Goal: Task Accomplishment & Management: Complete application form

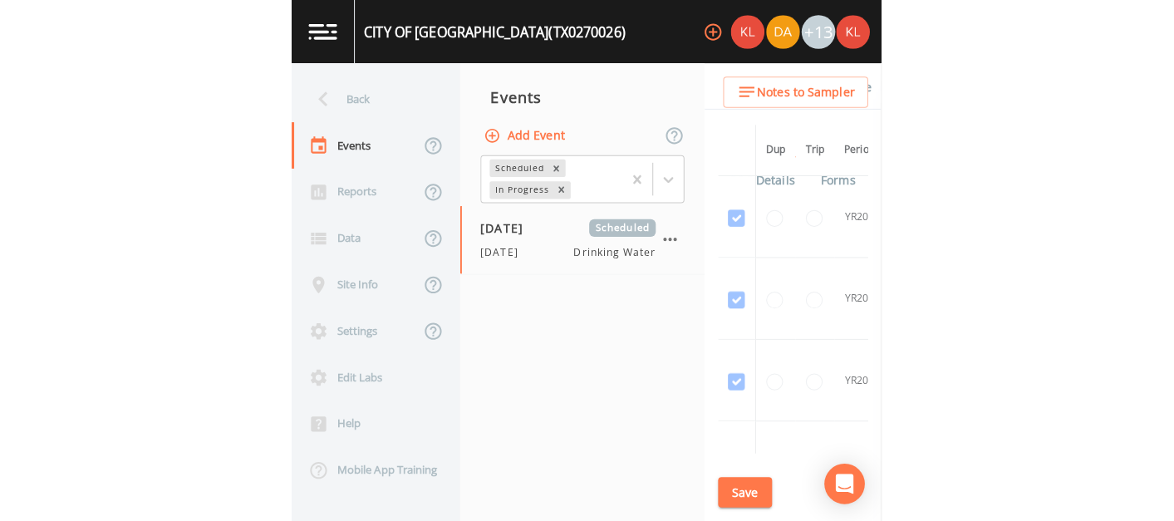
scroll to position [1322, 0]
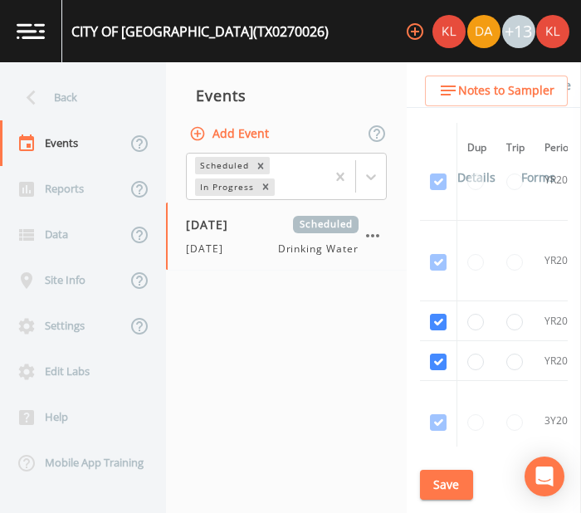
click at [28, 23] on img at bounding box center [31, 31] width 28 height 16
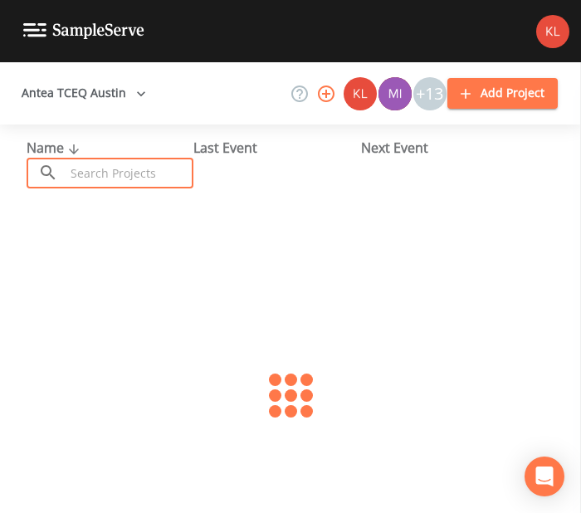
click at [86, 165] on input "text" at bounding box center [129, 173] width 129 height 31
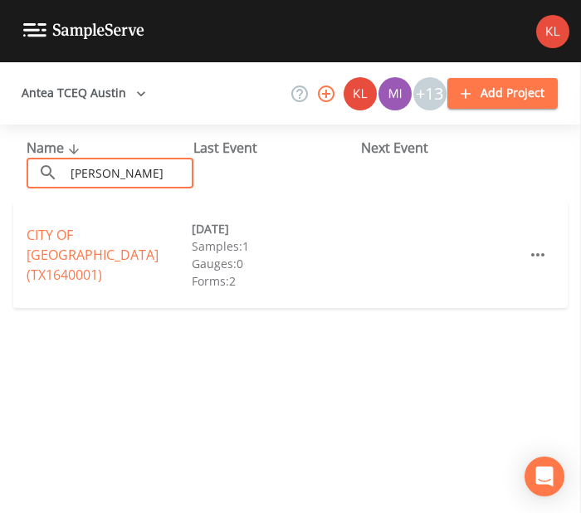
type input "[PERSON_NAME]"
click at [101, 228] on div "CITY OF [GEOGRAPHIC_DATA] (TX1640001) [DATE] Samples: 1 Gauges: 0 Forms: 2" at bounding box center [290, 255] width 555 height 106
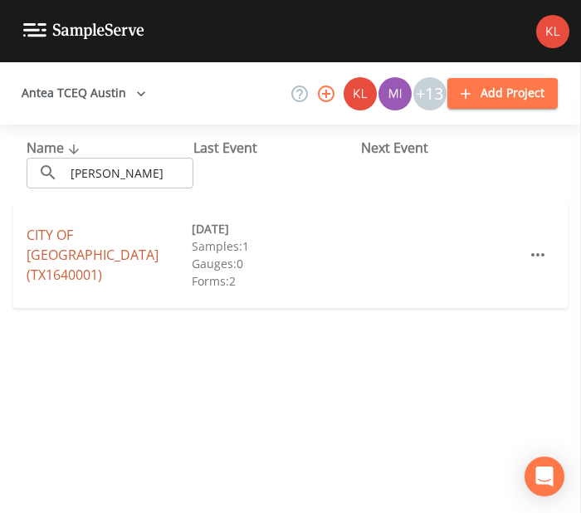
click at [99, 248] on link "CITY OF [GEOGRAPHIC_DATA] (TX1640001)" at bounding box center [93, 255] width 132 height 58
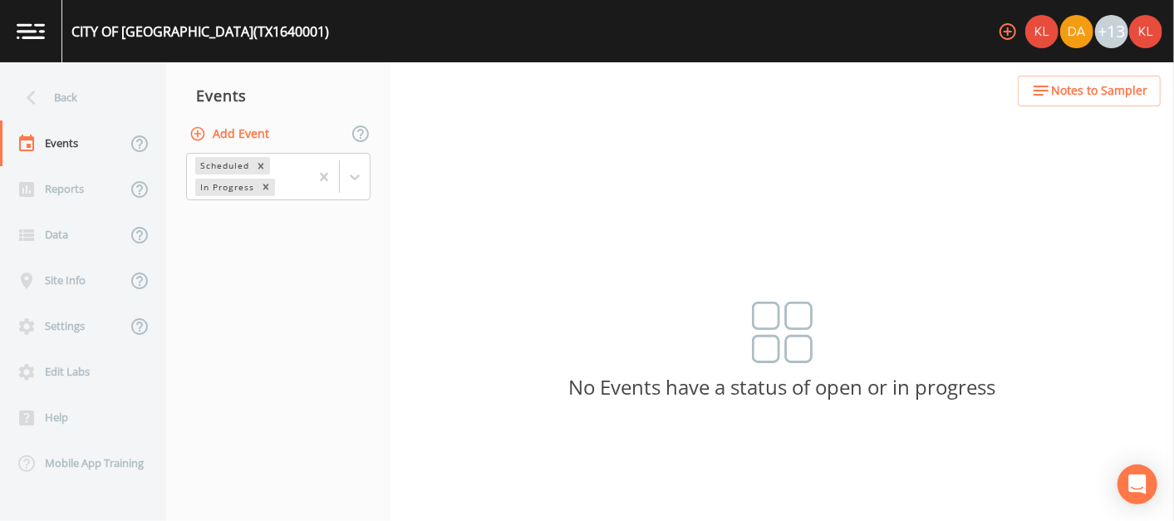
click at [220, 131] on button "Add Event" at bounding box center [231, 134] width 90 height 31
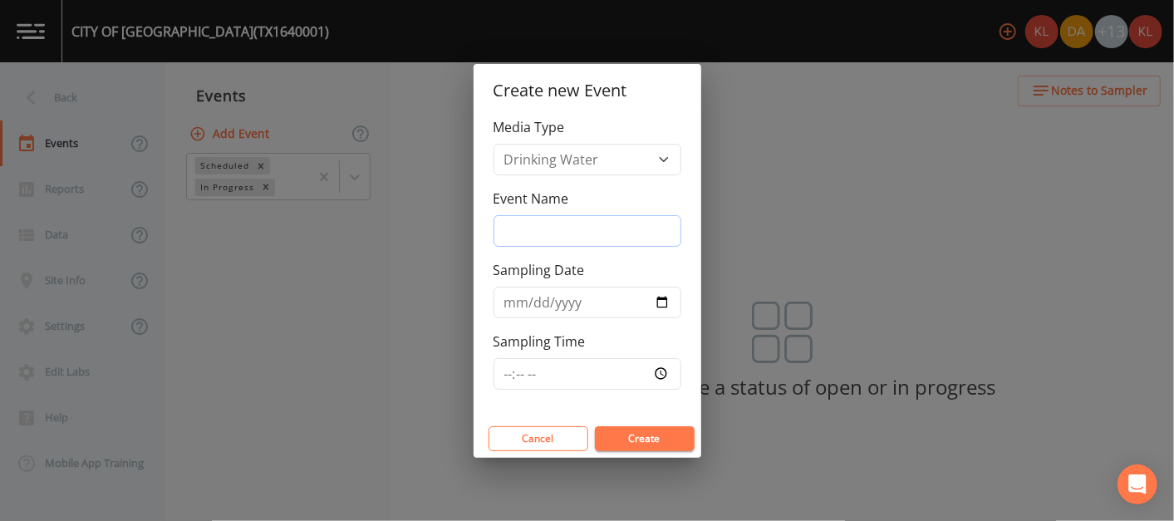
click at [566, 222] on input "Event Name" at bounding box center [587, 231] width 188 height 32
type input "[DATE]"
click at [525, 233] on input "[DATE]" at bounding box center [587, 231] width 188 height 32
type input "[DATE]"
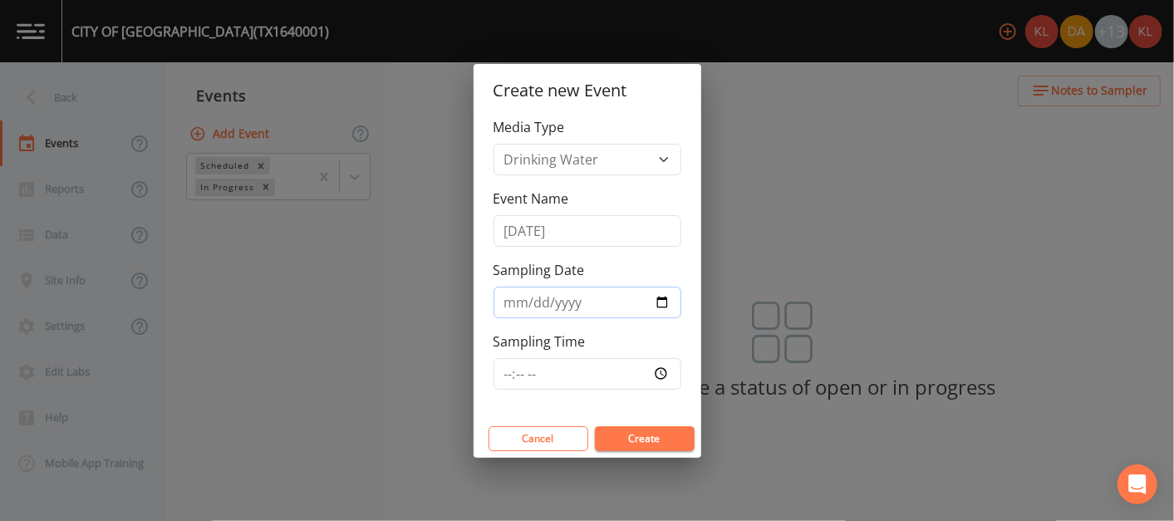
click at [581, 302] on input "[DATE]" at bounding box center [587, 303] width 188 height 32
type input "[DATE]"
click at [581, 435] on button "Create" at bounding box center [645, 438] width 100 height 25
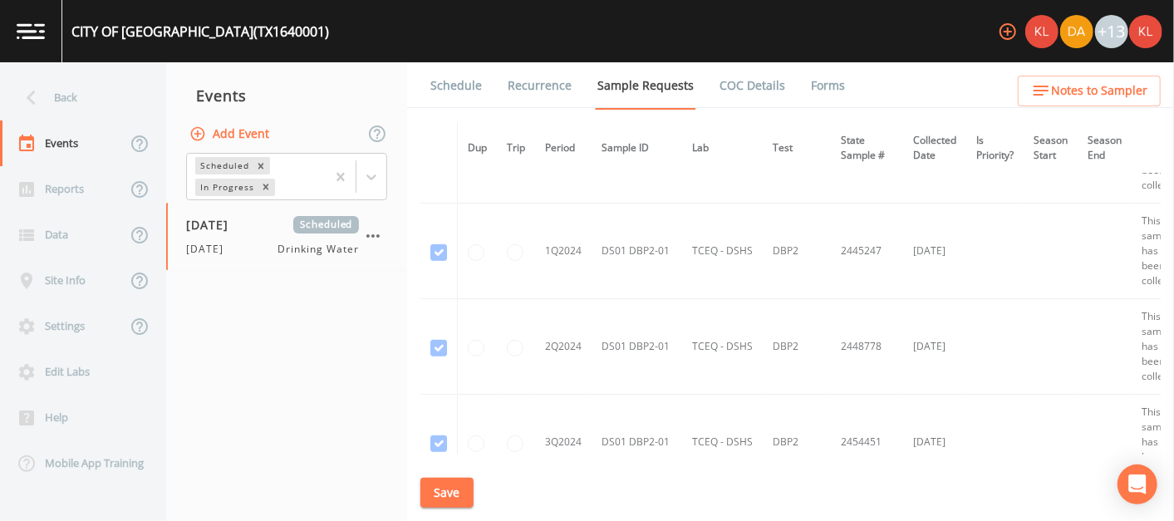
scroll to position [557, 0]
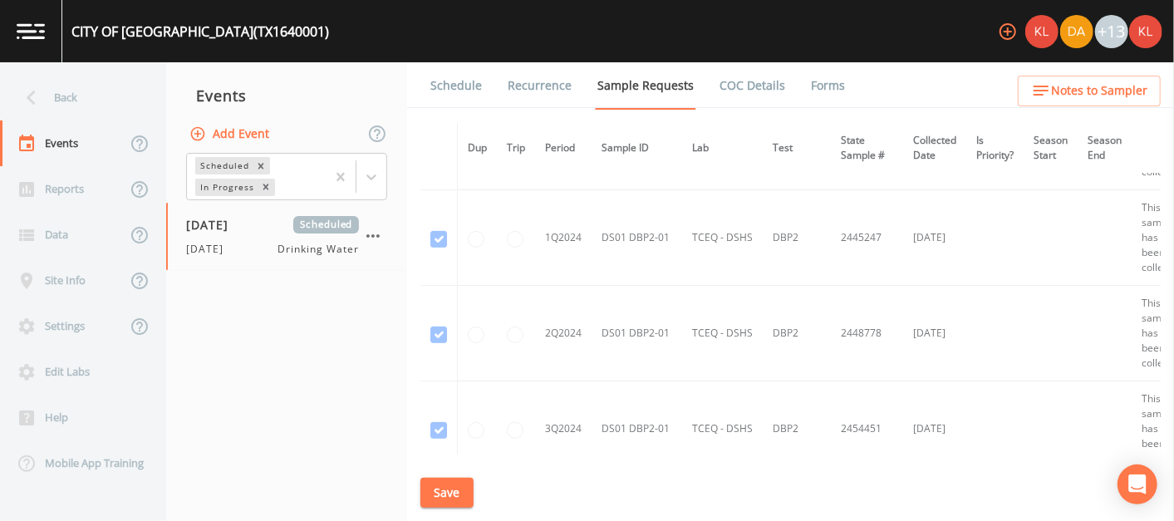
click at [580, 303] on td "2Q2024" at bounding box center [563, 334] width 56 height 96
